Goal: Transaction & Acquisition: Purchase product/service

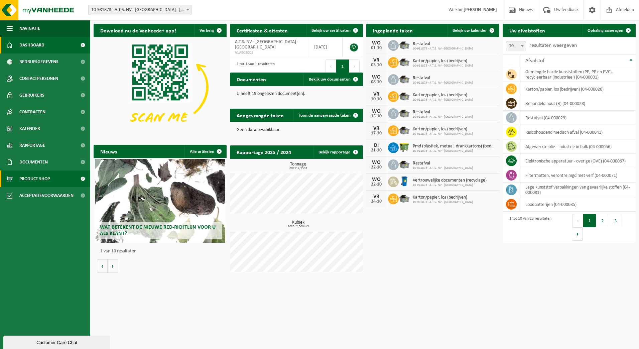
click at [41, 179] on span "Product Shop" at bounding box center [34, 178] width 30 height 17
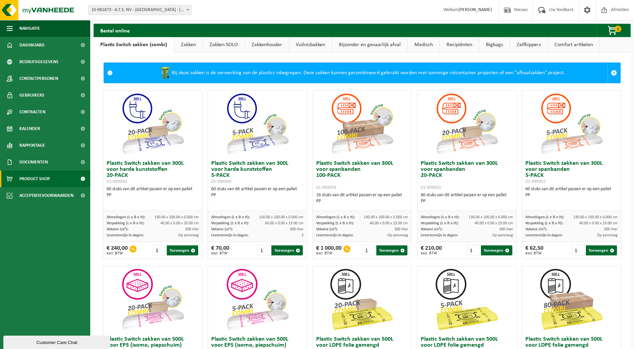
click at [368, 42] on link "Bijzonder en gevaarlijk afval" at bounding box center [369, 44] width 75 height 15
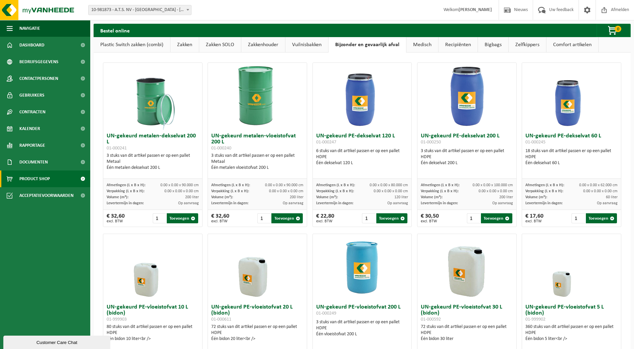
click at [283, 109] on img at bounding box center [257, 96] width 67 height 67
drag, startPoint x: 240, startPoint y: 149, endPoint x: 209, endPoint y: 148, distance: 31.4
click at [209, 148] on div "UN-gekeurd metalen-vloeistofvat 200 L 01-000240 3 stuks van dit artikel passen …" at bounding box center [257, 154] width 99 height 49
copy span "01-000240"
click at [37, 45] on span "Dashboard" at bounding box center [31, 45] width 25 height 17
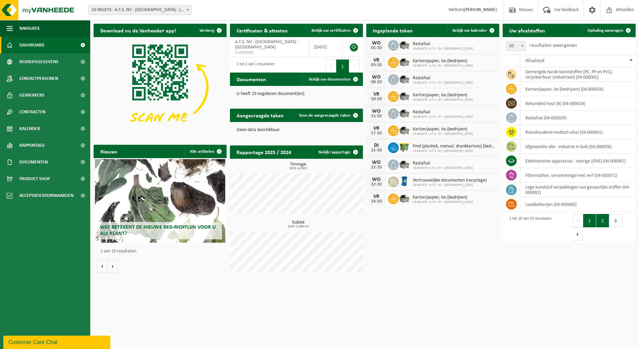
click at [603, 224] on button "2" at bounding box center [602, 220] width 13 height 13
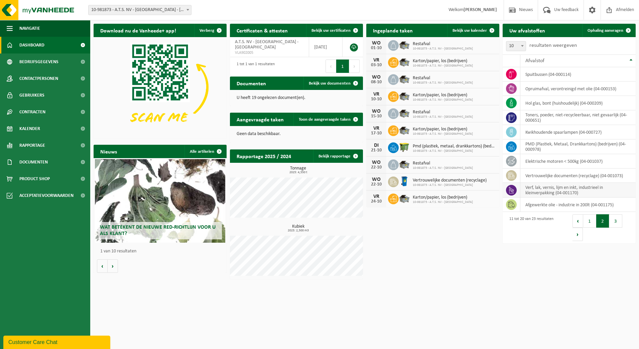
click at [512, 189] on icon at bounding box center [511, 190] width 7 height 7
click at [534, 188] on td "verf, lak, vernis, lijm en inkt, industrieel in kleinverpakking (04-001170)" at bounding box center [577, 190] width 115 height 15
click at [607, 195] on td "verf, lak, vernis, lijm en inkt, industrieel in kleinverpakking (04-001170)" at bounding box center [577, 190] width 115 height 15
click at [614, 221] on button "3" at bounding box center [615, 220] width 13 height 13
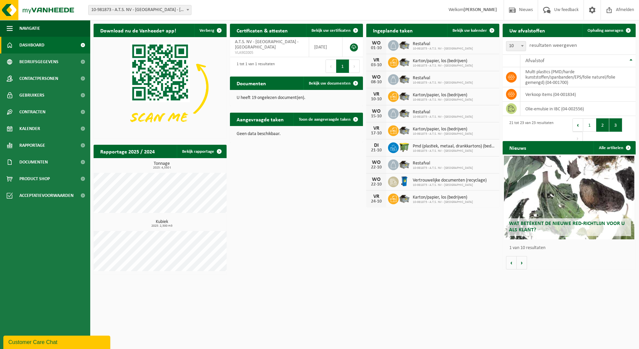
click at [602, 127] on button "2" at bounding box center [602, 124] width 13 height 13
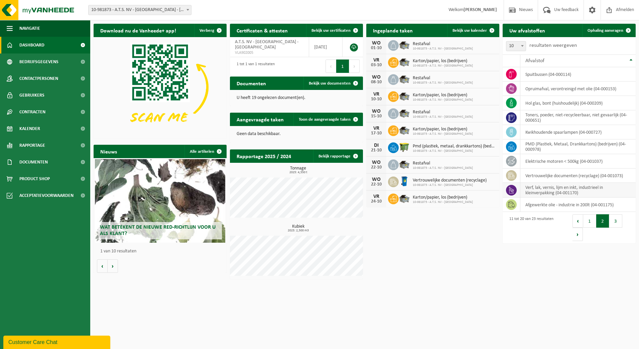
click at [509, 191] on icon at bounding box center [511, 190] width 5 height 7
click at [509, 190] on icon at bounding box center [511, 190] width 5 height 7
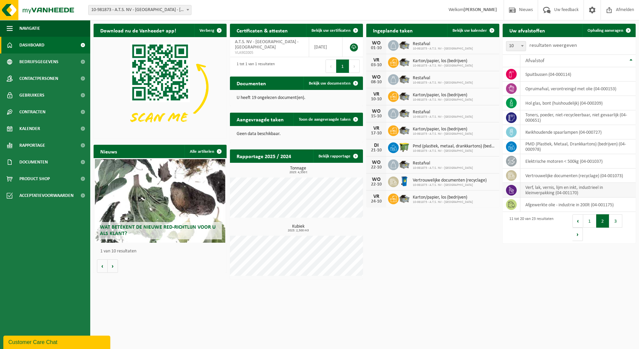
click at [509, 190] on icon at bounding box center [511, 190] width 5 height 7
click at [613, 31] on span "Ophaling aanvragen" at bounding box center [605, 30] width 36 height 4
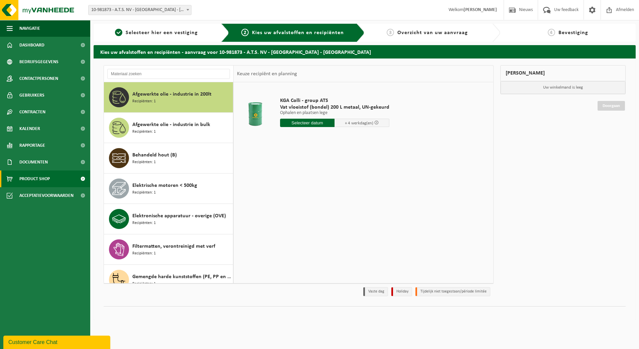
click at [40, 178] on span "Product Shop" at bounding box center [34, 178] width 30 height 17
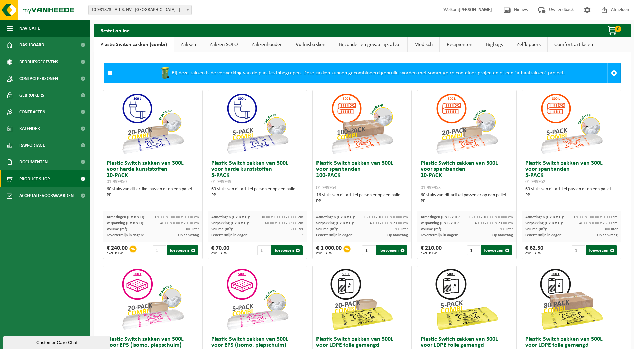
click at [353, 44] on link "Bijzonder en gevaarlijk afval" at bounding box center [369, 44] width 75 height 15
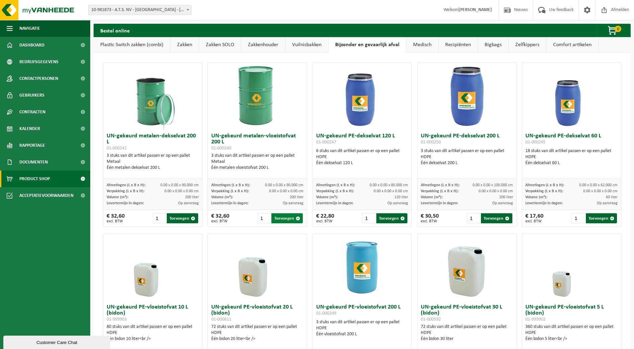
click at [282, 220] on button "Toevoegen" at bounding box center [286, 218] width 31 height 10
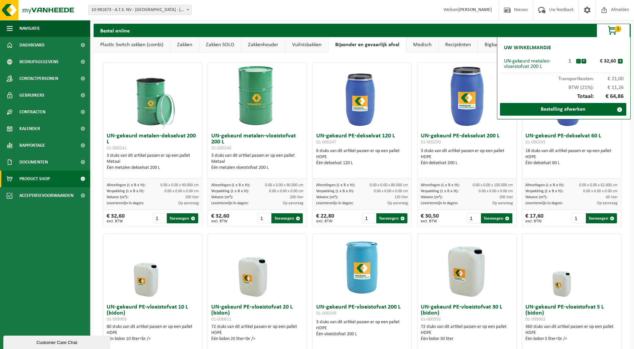
click at [405, 255] on div at bounding box center [362, 267] width 99 height 67
click at [609, 28] on span "button" at bounding box center [612, 30] width 33 height 13
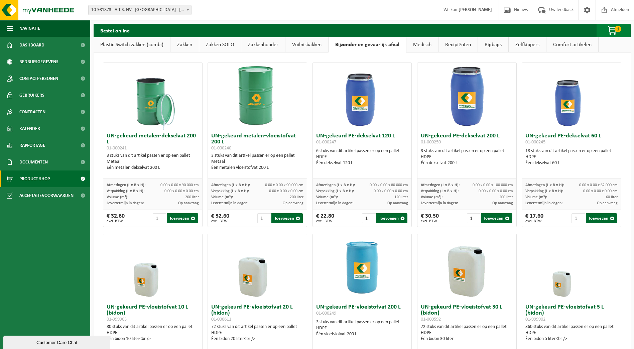
click at [614, 30] on span "1" at bounding box center [617, 29] width 7 height 6
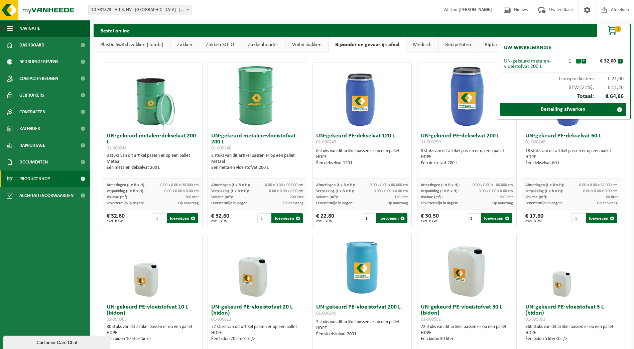
click at [578, 62] on button "-" at bounding box center [578, 61] width 5 height 5
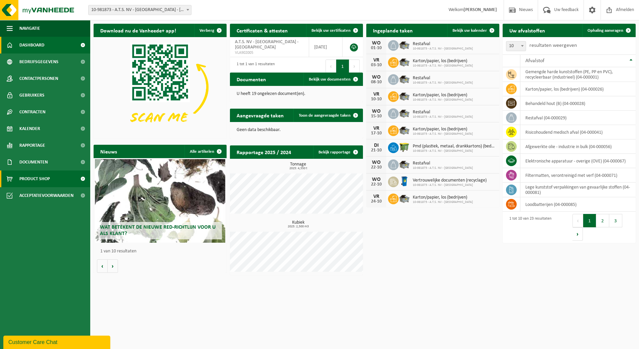
click at [35, 179] on span "Product Shop" at bounding box center [34, 178] width 30 height 17
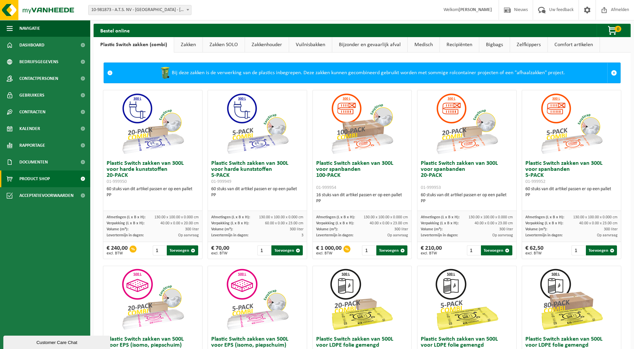
click at [349, 45] on link "Bijzonder en gevaarlijk afval" at bounding box center [369, 44] width 75 height 15
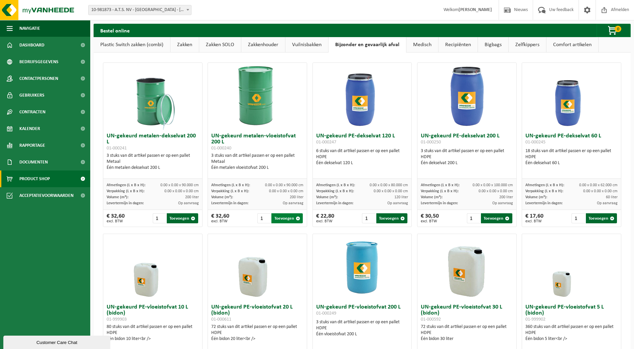
click at [278, 219] on button "Toevoegen" at bounding box center [286, 218] width 31 height 10
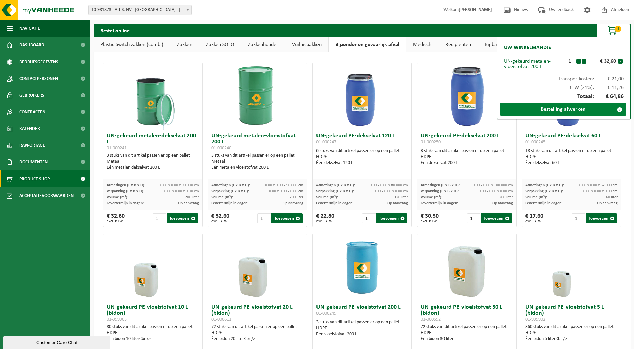
click at [556, 112] on link "Bestelling afwerken" at bounding box center [563, 109] width 126 height 13
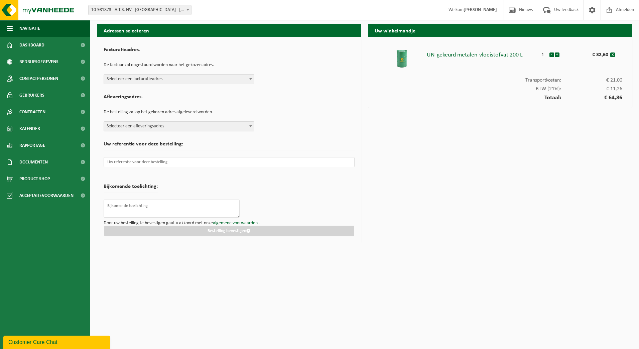
click at [250, 80] on span at bounding box center [250, 78] width 7 height 9
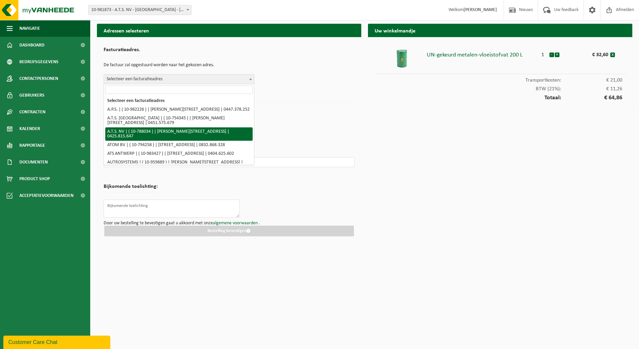
select select "158281"
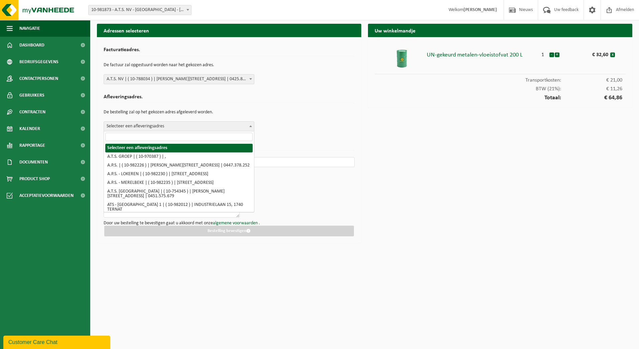
click at [252, 127] on span at bounding box center [250, 126] width 7 height 9
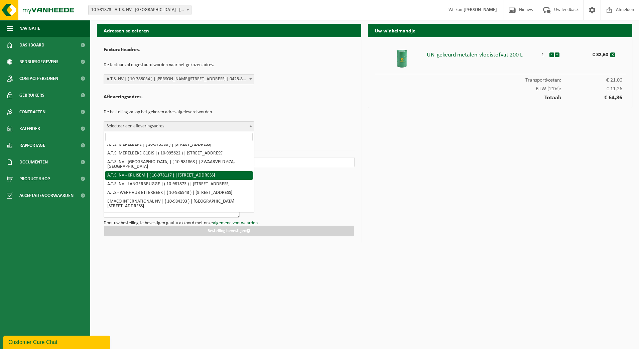
scroll to position [134, 0]
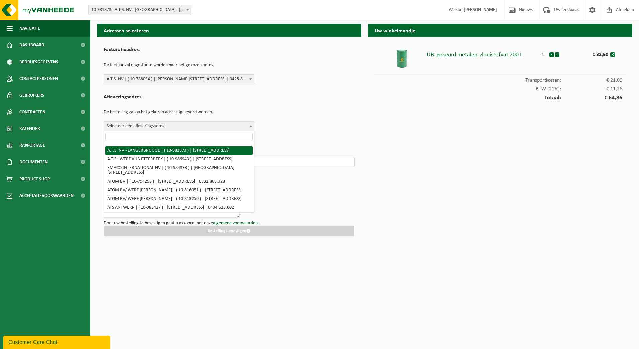
select select "162236"
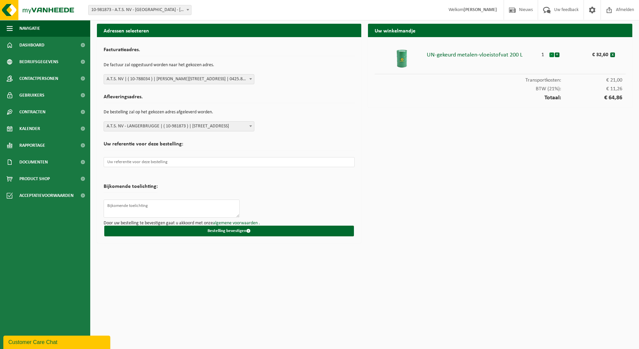
click at [550, 57] on button "-" at bounding box center [551, 54] width 5 height 5
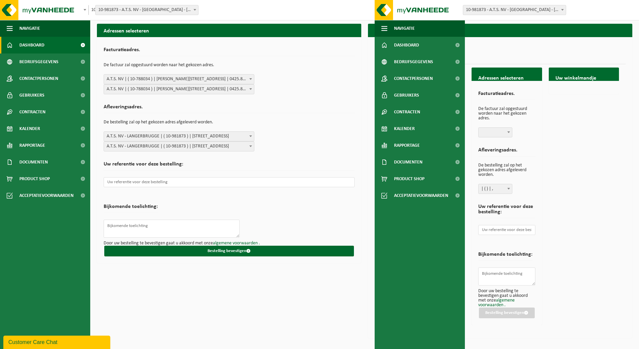
click at [35, 44] on span "Dashboard" at bounding box center [31, 45] width 25 height 17
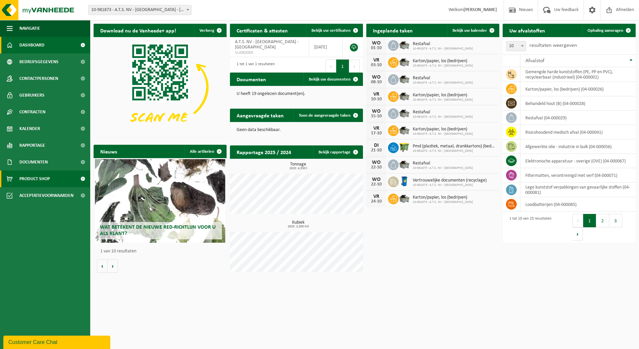
click at [46, 184] on span "Product Shop" at bounding box center [34, 178] width 30 height 17
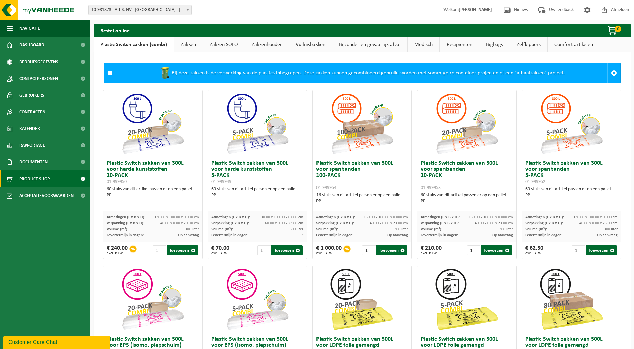
click at [363, 45] on link "Bijzonder en gevaarlijk afval" at bounding box center [369, 44] width 75 height 15
